Goal: Find contact information: Find specific fact

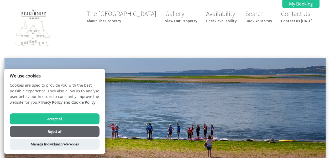
click at [58, 131] on button "Reject all" at bounding box center [55, 131] width 90 height 11
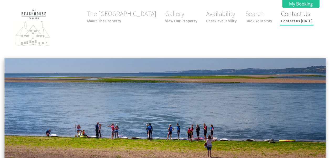
click at [299, 15] on link "Contact Us Contact us today" at bounding box center [297, 16] width 32 height 14
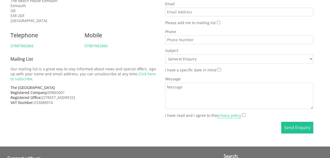
scroll to position [242, 0]
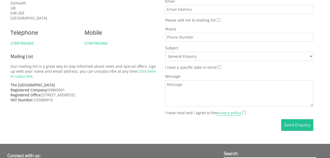
click at [55, 88] on p "The Beach House Registered Company: 09865001 Registered Office: No.4 Foxholes H…" at bounding box center [85, 93] width 149 height 20
copy p "09865001"
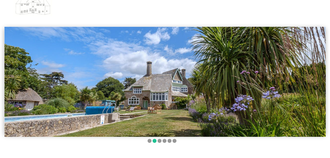
scroll to position [0, 0]
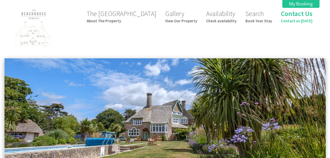
click at [33, 14] on img at bounding box center [33, 28] width 53 height 43
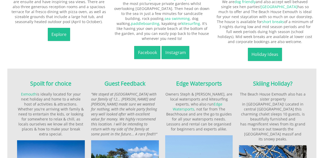
scroll to position [264, 0]
